Goal: Find specific page/section: Find specific page/section

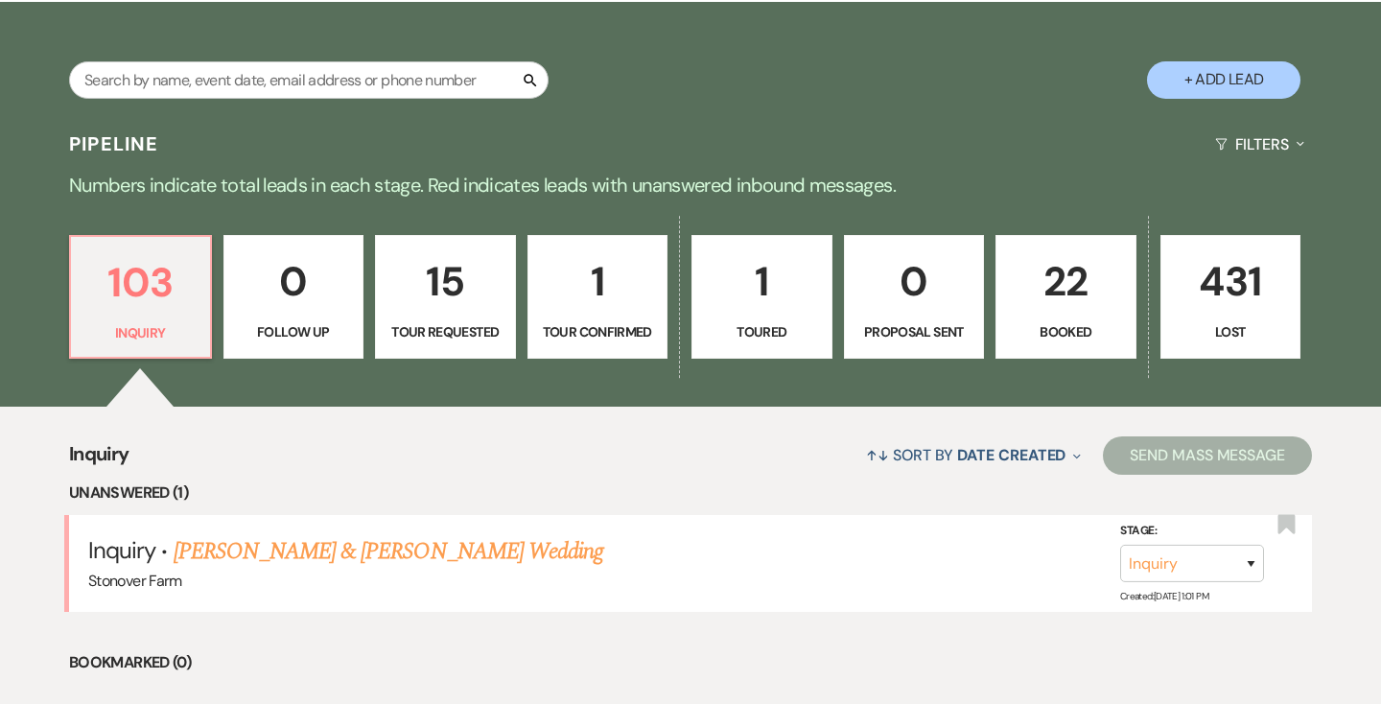
click at [1072, 300] on p "22" at bounding box center [1066, 281] width 116 height 64
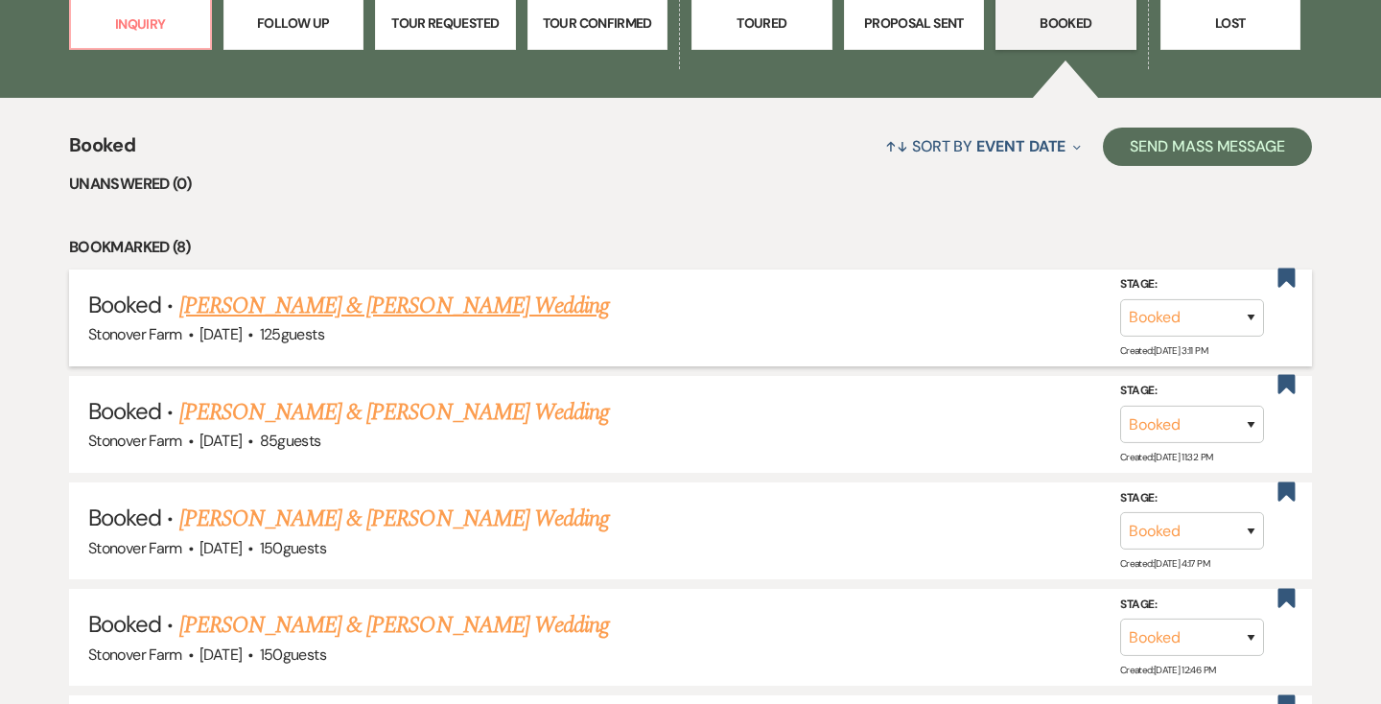
scroll to position [654, 0]
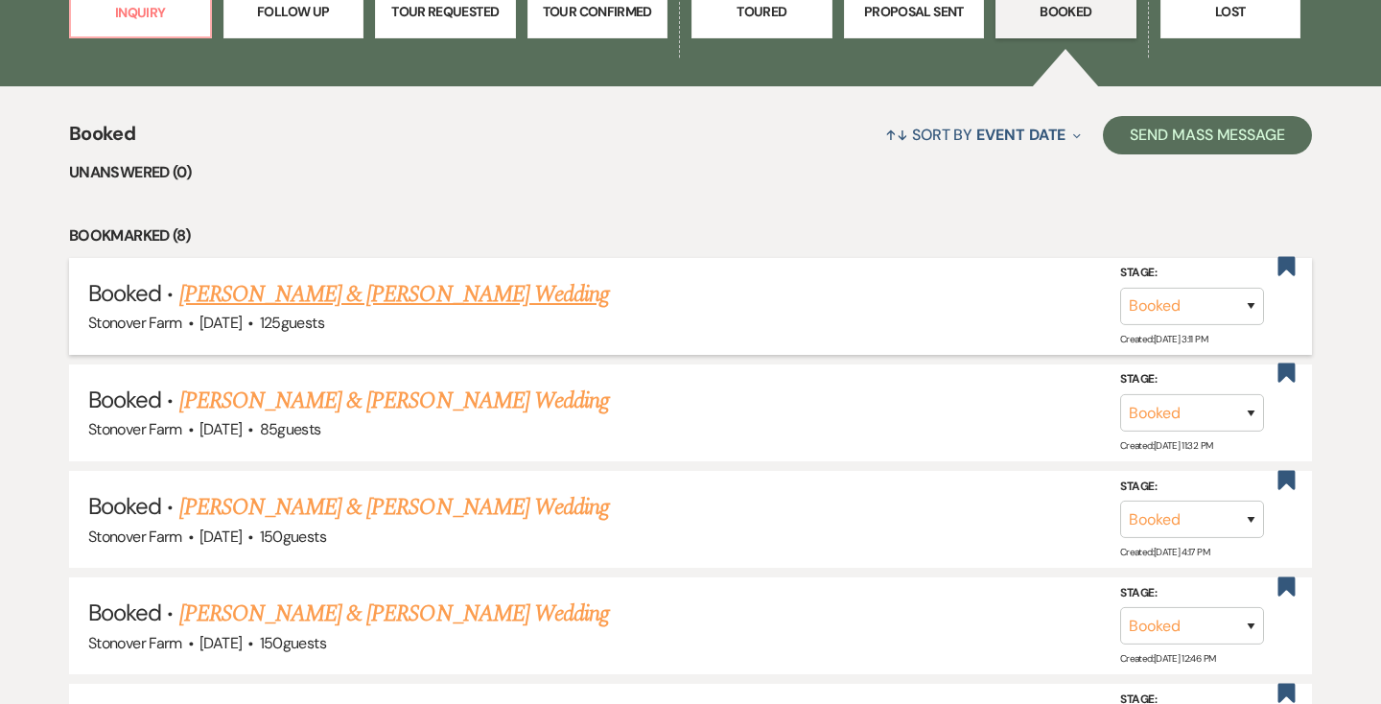
click at [475, 293] on link "[PERSON_NAME] & [PERSON_NAME] Wedding" at bounding box center [394, 294] width 430 height 35
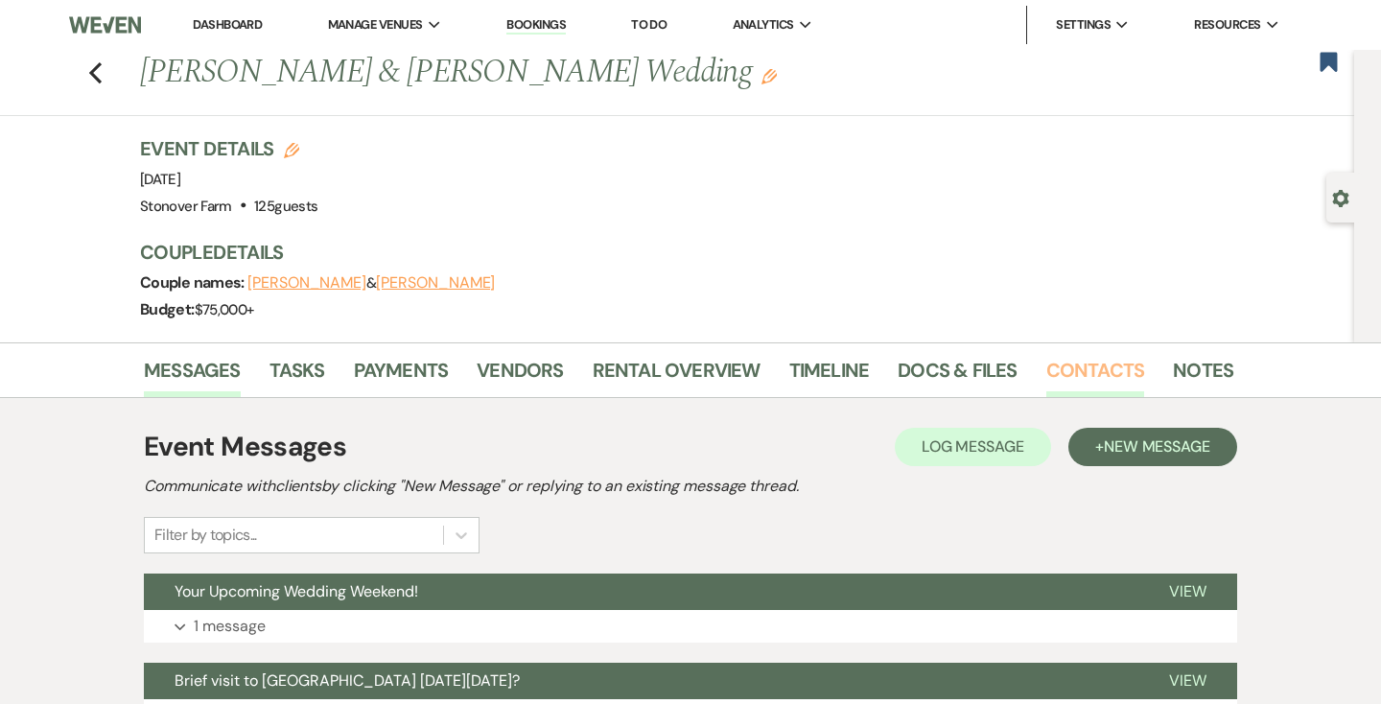
click at [1072, 374] on link "Contacts" at bounding box center [1095, 376] width 99 height 42
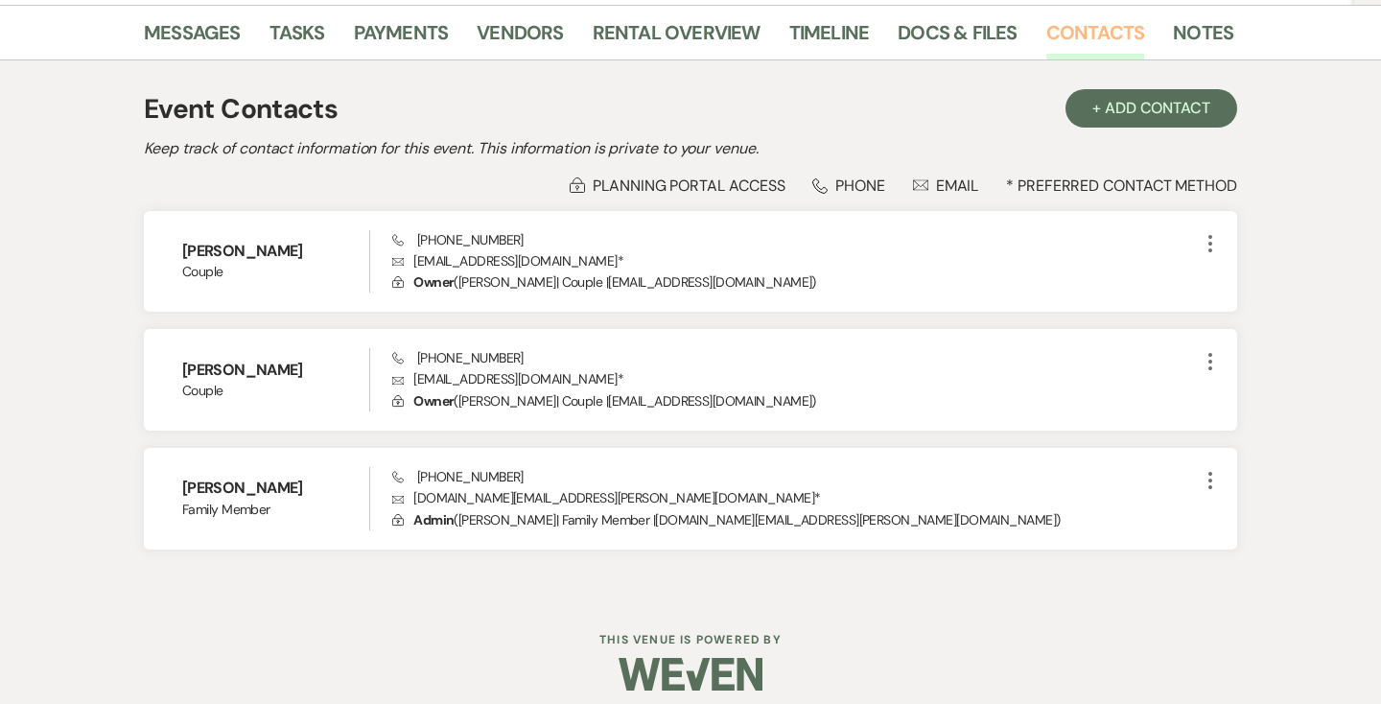
scroll to position [339, 0]
